Goal: Task Accomplishment & Management: Manage account settings

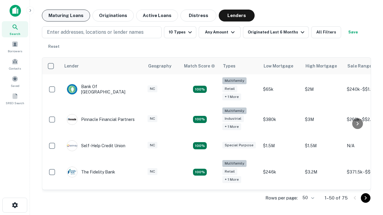
click at [66, 16] on button "Maturing Loans" at bounding box center [66, 16] width 48 height 12
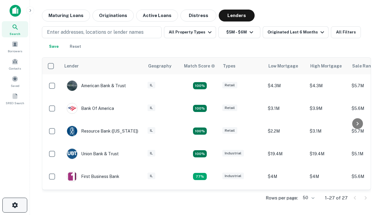
click at [15, 206] on icon "button" at bounding box center [14, 205] width 7 height 7
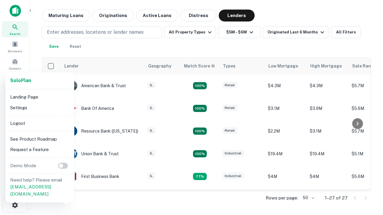
click at [39, 123] on li "Logout" at bounding box center [40, 123] width 64 height 11
